Goal: Check status: Check status

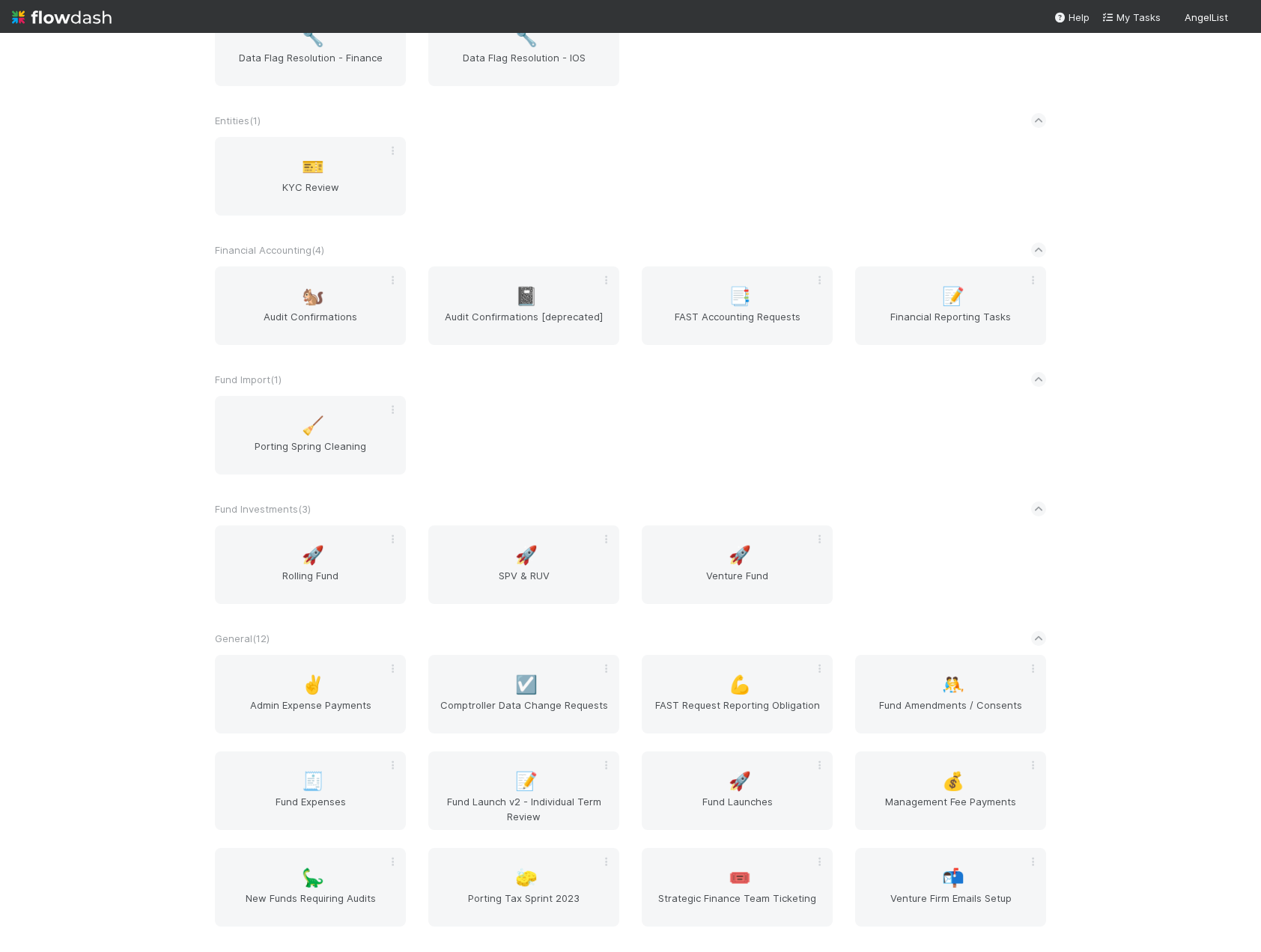
scroll to position [928, 0]
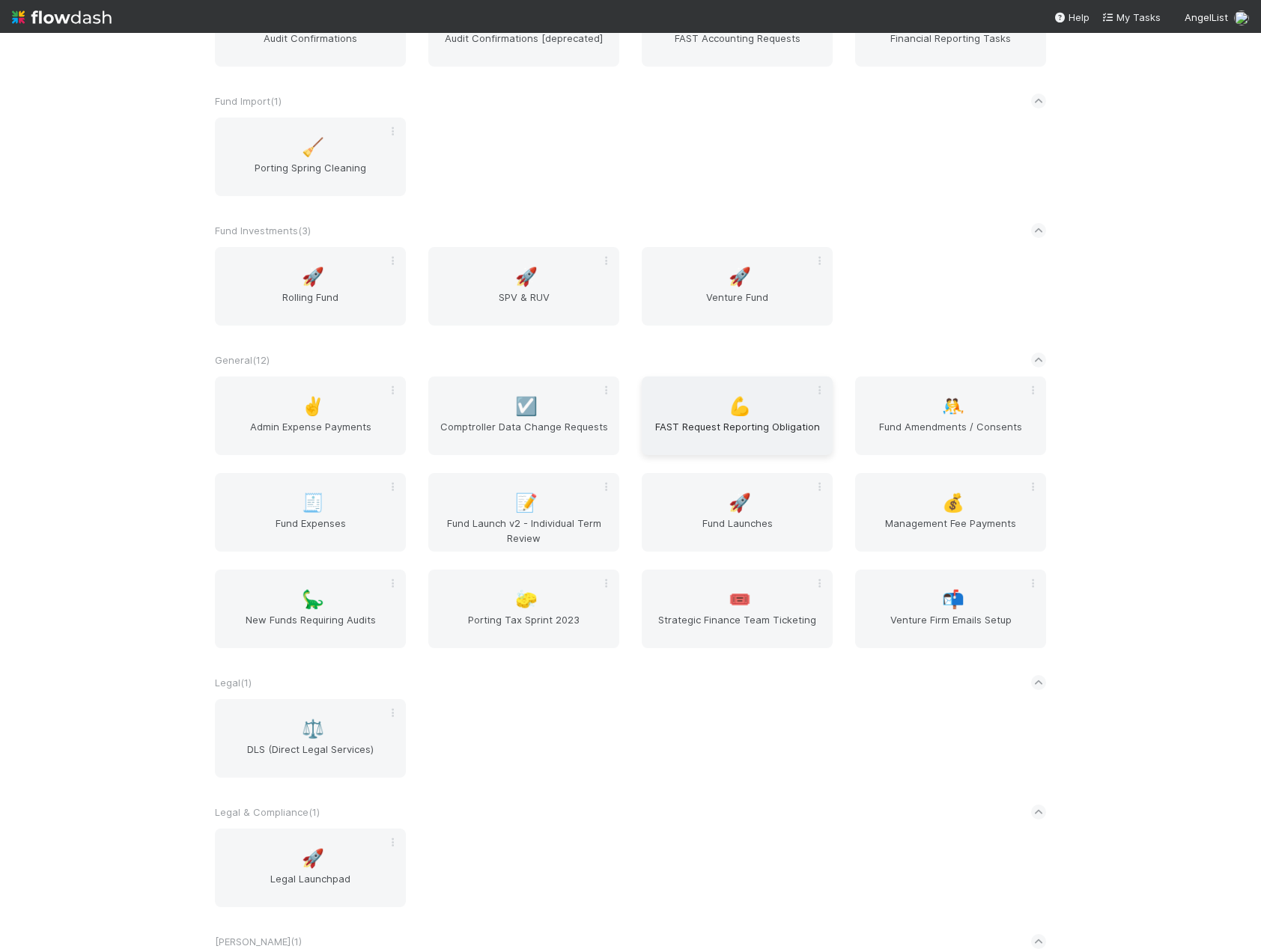
click at [755, 435] on span "FAST Request Reporting Obligation" at bounding box center [737, 433] width 179 height 30
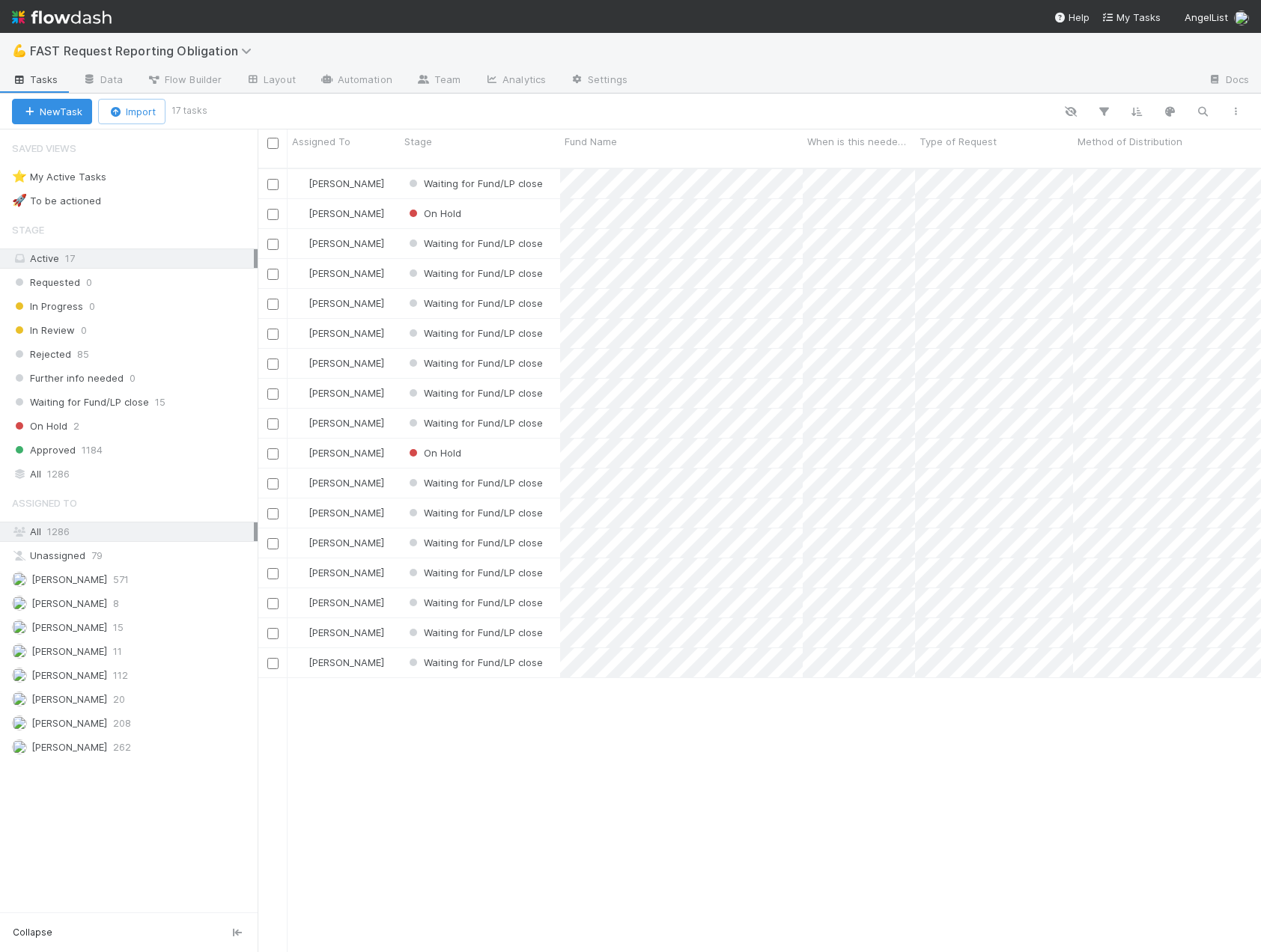
scroll to position [786, 992]
click at [38, 473] on div "All 1286" at bounding box center [133, 475] width 242 height 19
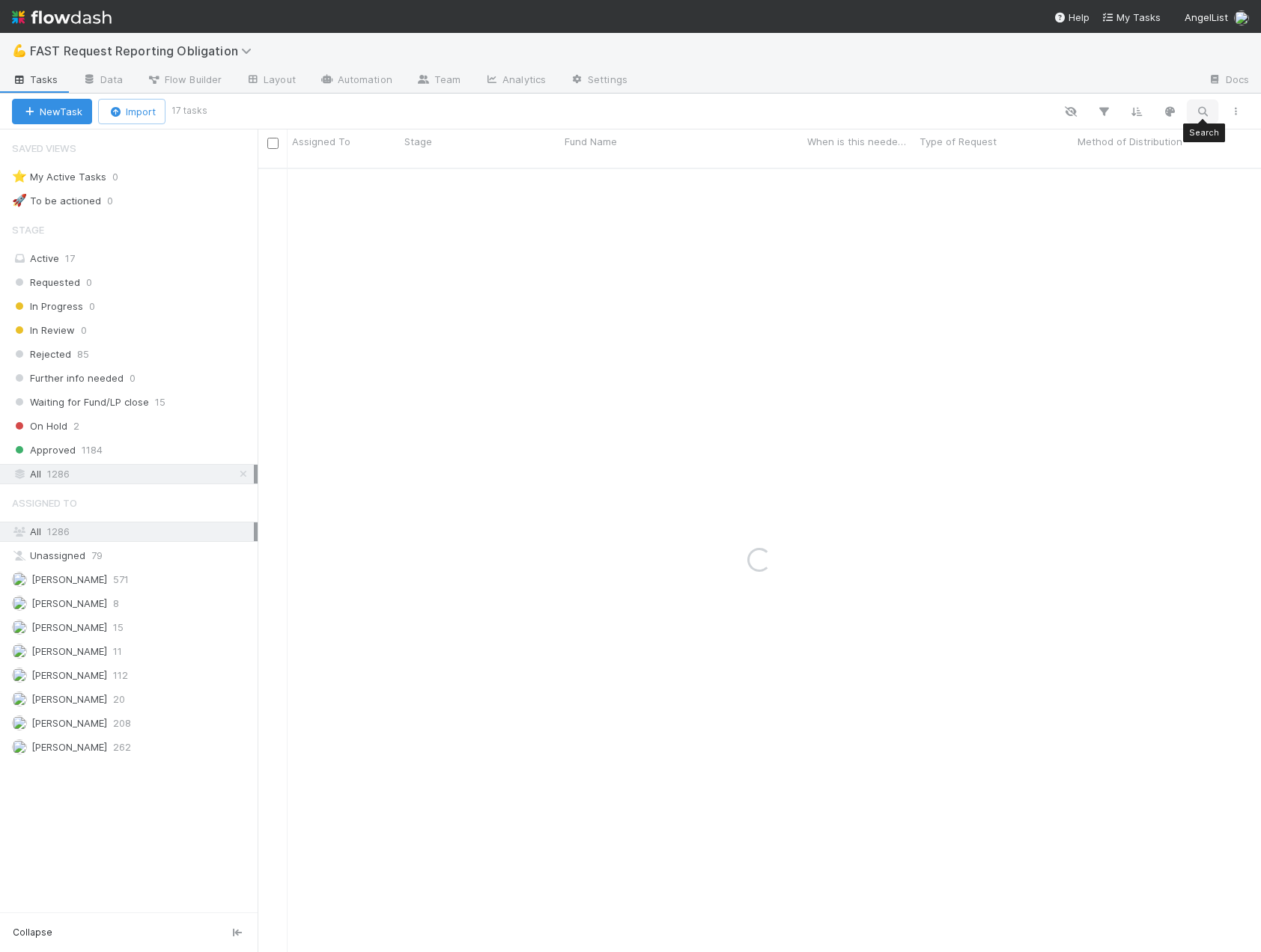
click at [1199, 113] on icon "button" at bounding box center [1203, 112] width 15 height 13
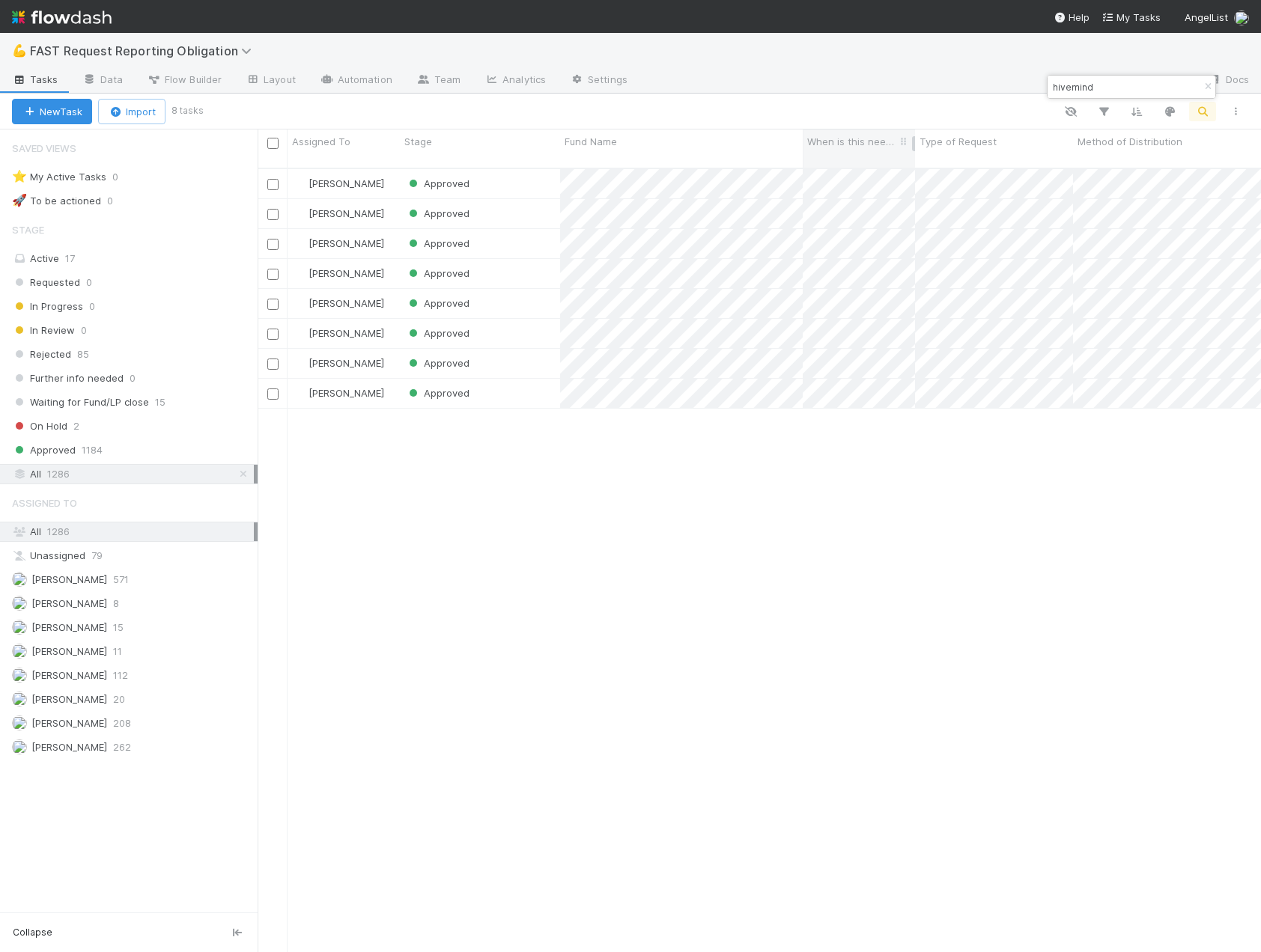
scroll to position [786, 992]
type input "hivemind"
click at [511, 264] on div "Approved" at bounding box center [479, 274] width 160 height 30
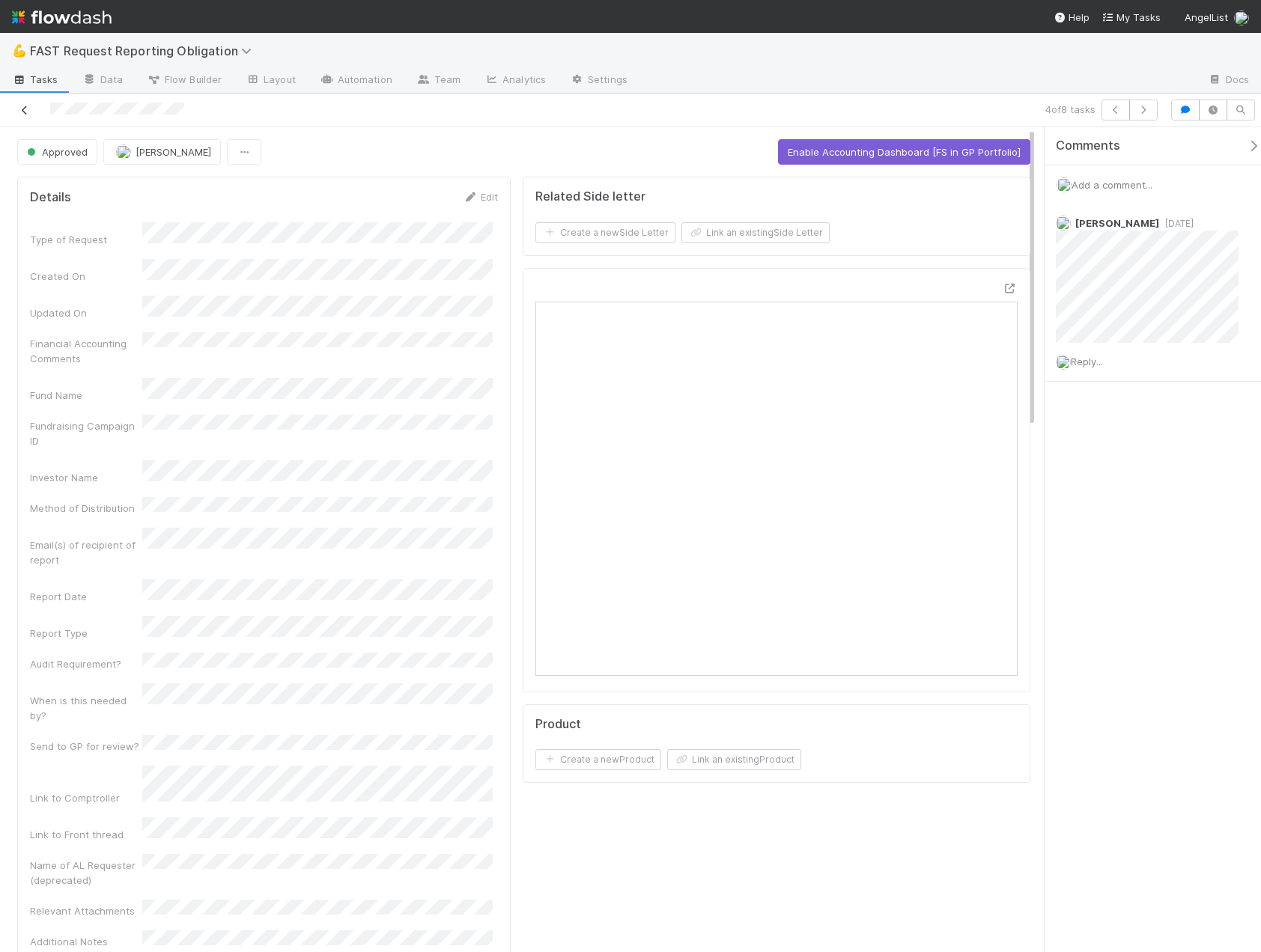
click at [22, 110] on icon at bounding box center [25, 110] width 15 height 10
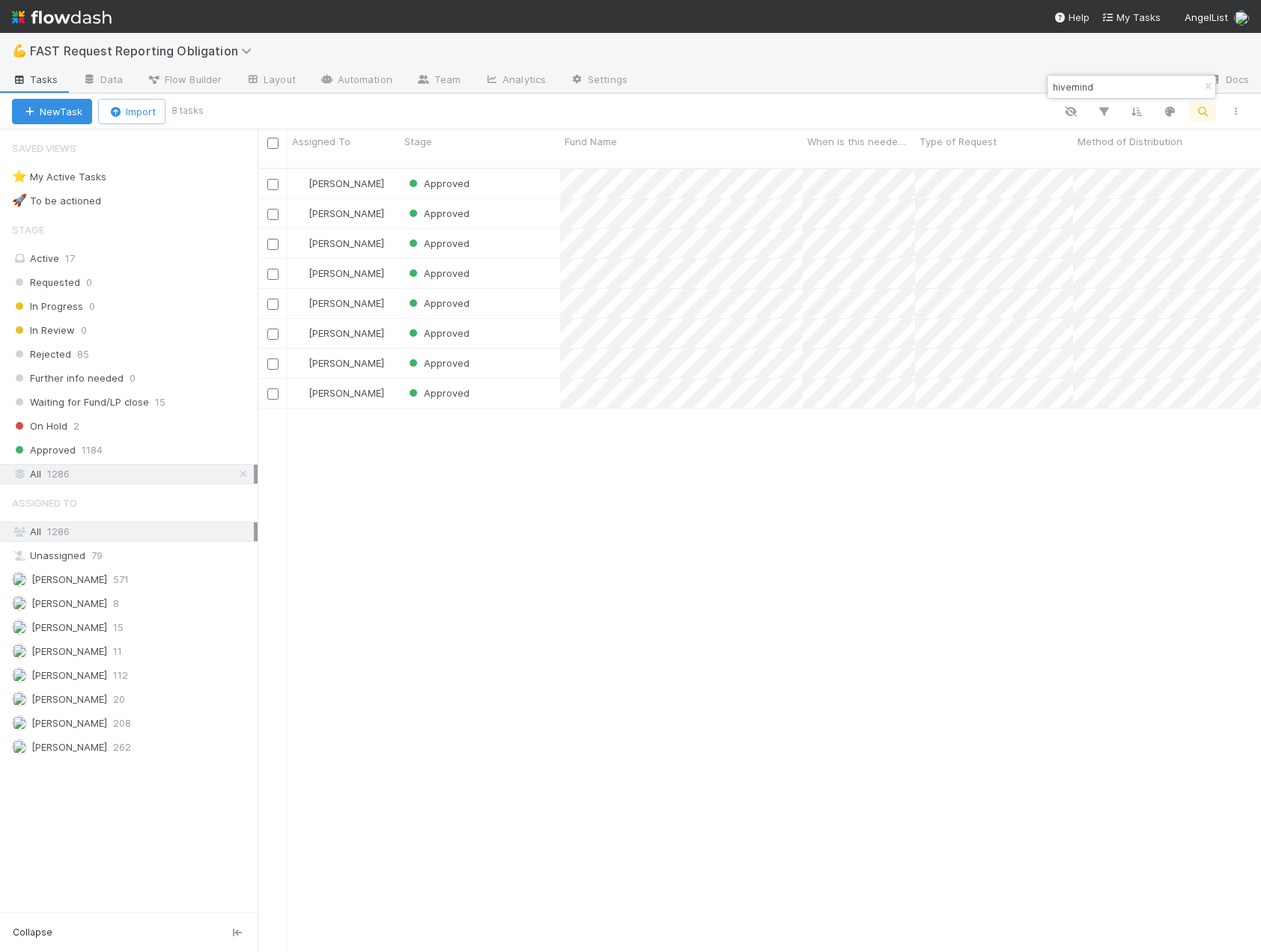
scroll to position [786, 992]
click at [518, 349] on div "Approved" at bounding box center [479, 364] width 160 height 30
